Goal: Task Accomplishment & Management: Use online tool/utility

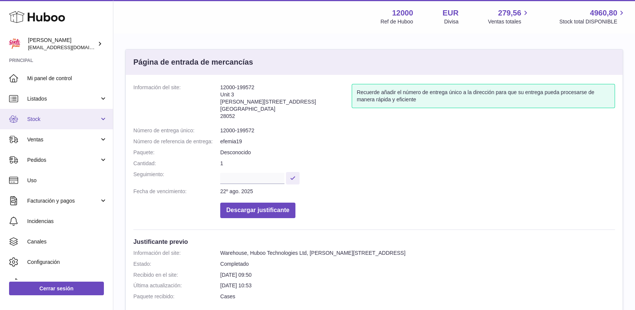
click at [42, 118] on span "Stock" at bounding box center [63, 119] width 72 height 7
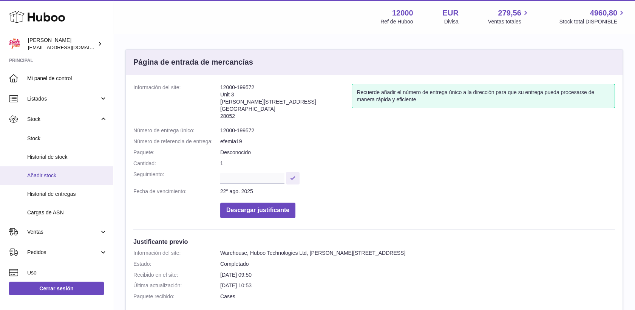
click at [51, 178] on span "Añadir stock" at bounding box center [67, 175] width 80 height 7
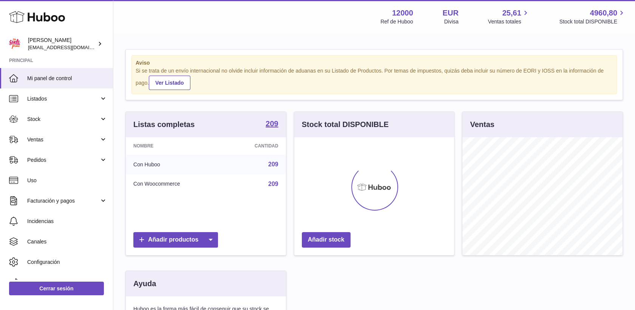
scroll to position [118, 160]
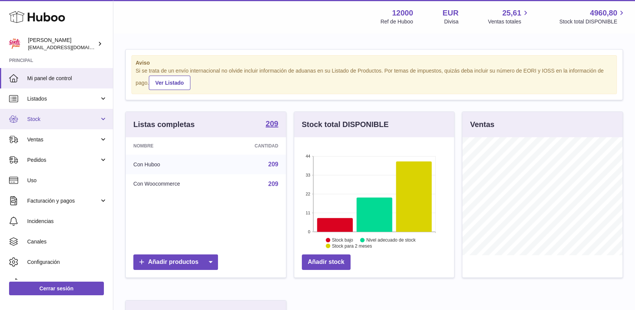
click at [36, 117] on span "Stock" at bounding box center [63, 119] width 72 height 7
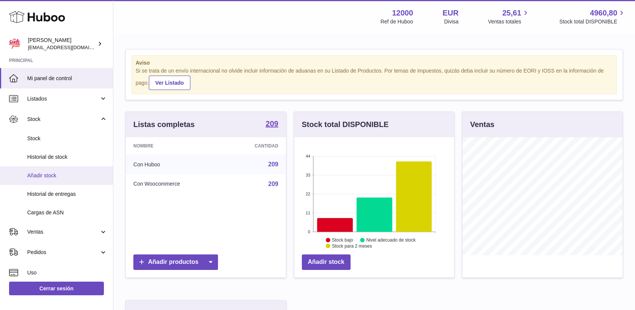
click at [48, 178] on span "Añadir stock" at bounding box center [67, 175] width 80 height 7
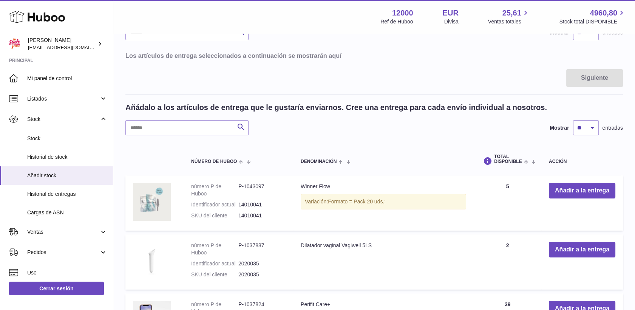
scroll to position [84, 0]
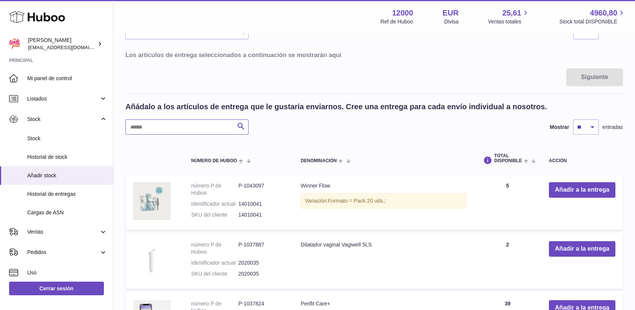
click at [221, 128] on input "text" at bounding box center [186, 126] width 123 height 15
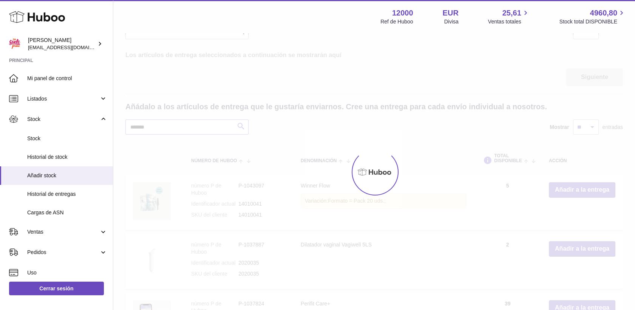
scroll to position [23, 0]
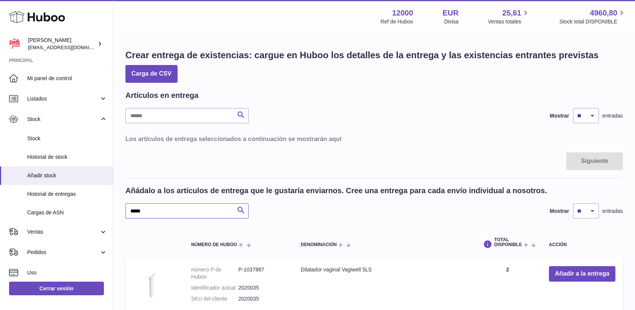
click at [217, 213] on input "*****" at bounding box center [186, 210] width 123 height 15
type input "*"
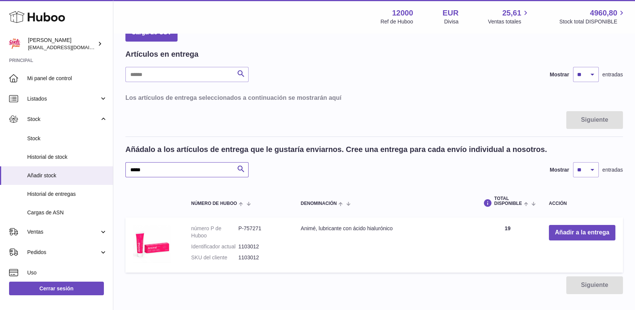
scroll to position [84, 0]
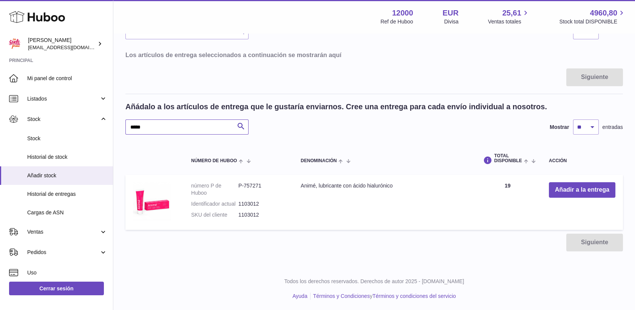
type input "*****"
